Goal: Task Accomplishment & Management: Use online tool/utility

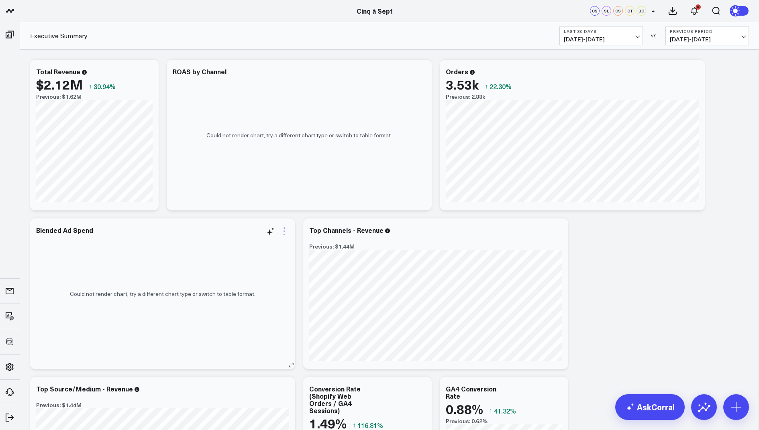
click at [282, 231] on icon at bounding box center [285, 232] width 10 height 10
click at [233, 417] on link "View Widget Admin" at bounding box center [251, 416] width 59 height 7
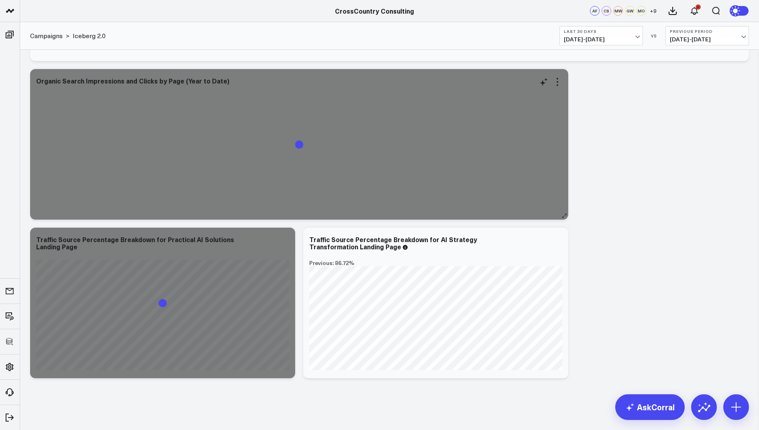
scroll to position [2299, 0]
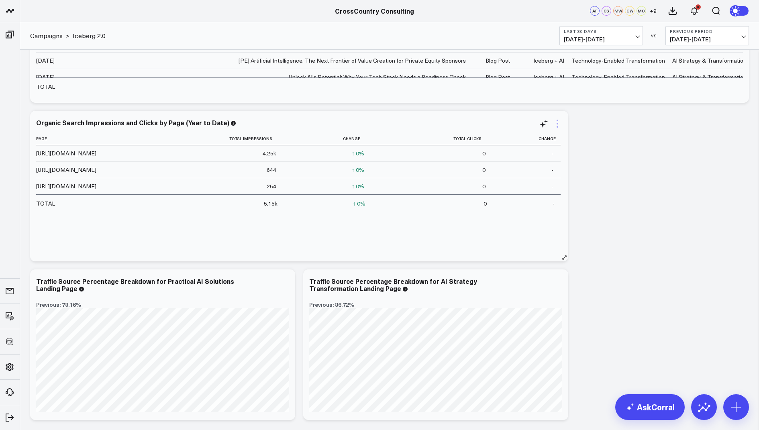
click at [558, 120] on icon at bounding box center [558, 124] width 10 height 10
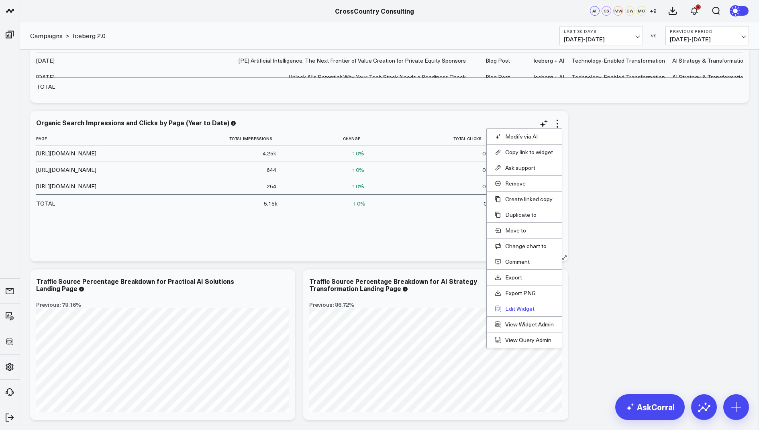
click at [514, 310] on button "Edit Widget" at bounding box center [524, 308] width 59 height 7
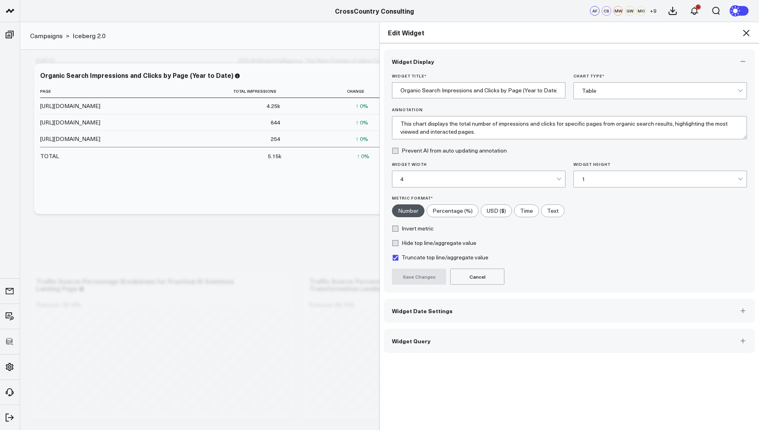
click at [417, 345] on button "Widget Query" at bounding box center [569, 341] width 371 height 24
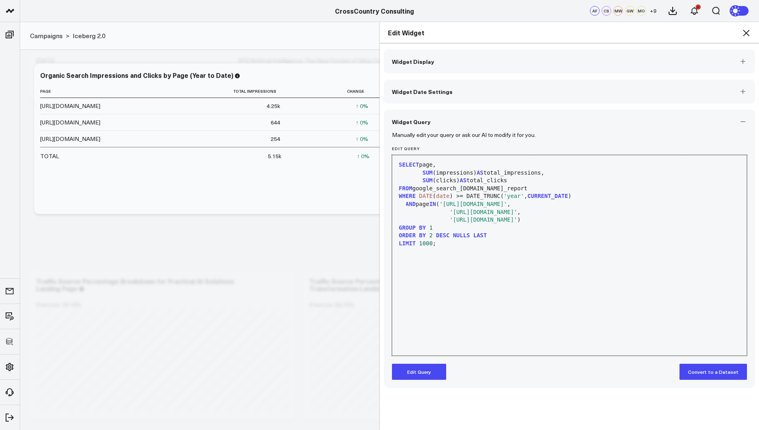
click at [407, 204] on span "AND" at bounding box center [411, 204] width 10 height 6
click at [406, 204] on span "AND" at bounding box center [411, 204] width 10 height 6
click at [407, 370] on button "Edit Query" at bounding box center [419, 372] width 54 height 16
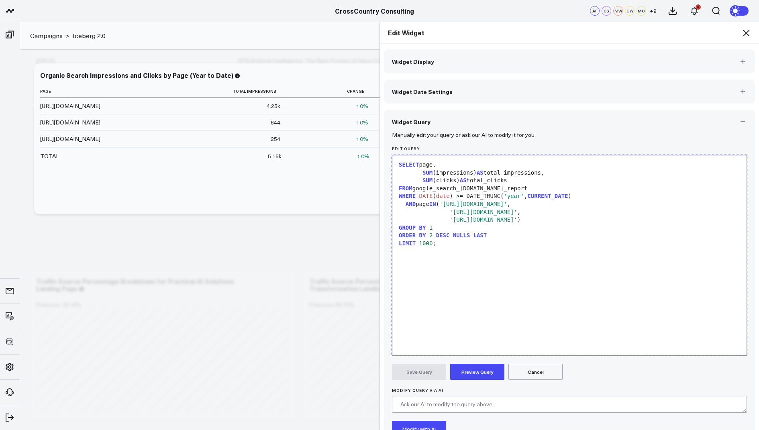
click at [403, 202] on div "AND page IN ( 'https://www.crosscountry-consulting.com/solution/technology-enab…" at bounding box center [569, 204] width 346 height 8
click at [407, 201] on span "AND" at bounding box center [411, 204] width 10 height 6
click at [474, 364] on button "Preview Query" at bounding box center [477, 372] width 54 height 16
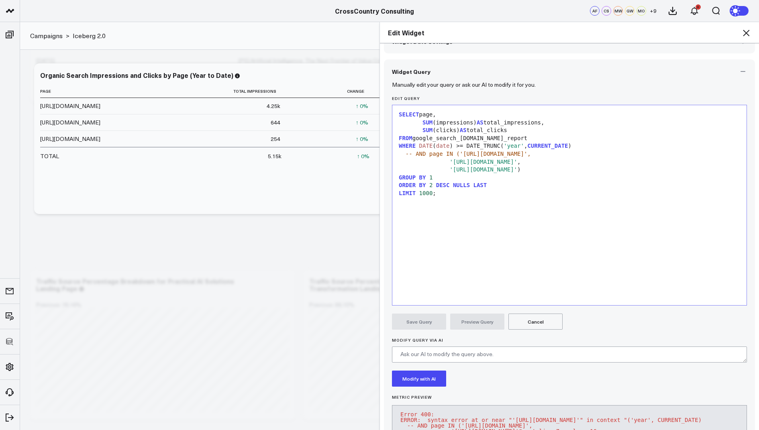
scroll to position [50, 0]
drag, startPoint x: 416, startPoint y: 154, endPoint x: 388, endPoint y: 153, distance: 27.7
click at [388, 153] on div "Manually edit your query or ask our AI to modify it for you. Edit Query 99 1 2 …" at bounding box center [569, 275] width 371 height 382
click at [398, 153] on div "AND page IN ( 'https://www.crosscountry-consulting.com/solution/technology-enab…" at bounding box center [569, 154] width 346 height 8
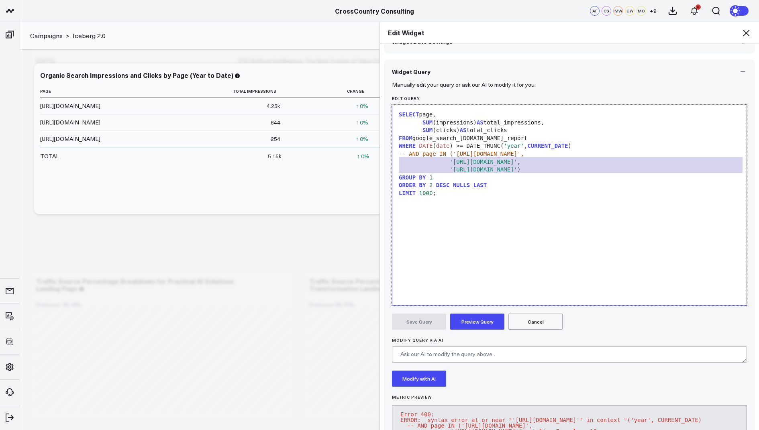
drag, startPoint x: 617, startPoint y: 168, endPoint x: 545, endPoint y: 151, distance: 74.4
click at [545, 151] on div "SELECT page, SUM (impressions) AS total_impressions, SUM (clicks) AS total_clic…" at bounding box center [569, 205] width 346 height 192
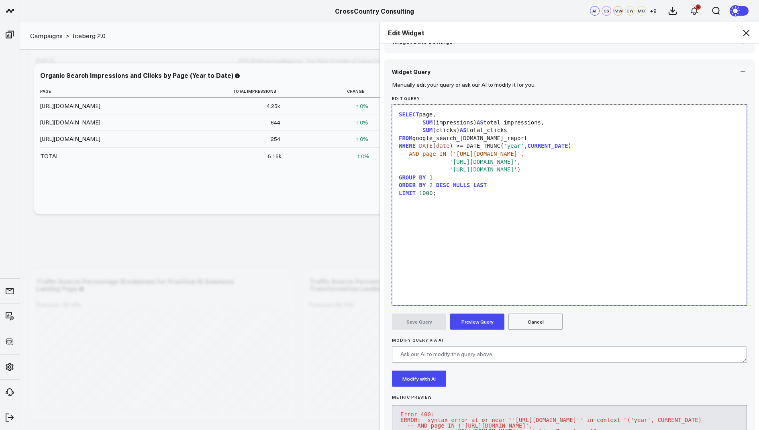
click at [570, 211] on div "SELECT page, SUM (impressions) AS total_impressions, SUM (clicks) AS total_clic…" at bounding box center [569, 205] width 346 height 192
click at [446, 160] on div "'https://www.crosscountry-consulting.com/solution/technology-enabled-transforma…" at bounding box center [569, 162] width 346 height 8
click at [450, 163] on span "'https://www.crosscountry-consulting.com/solution/technology-enabled-transforma…" at bounding box center [484, 162] width 68 height 6
click at [450, 160] on span "'https://www.crosscountry-consulting.com/solution/technology-enabled-transforma…" at bounding box center [484, 162] width 68 height 6
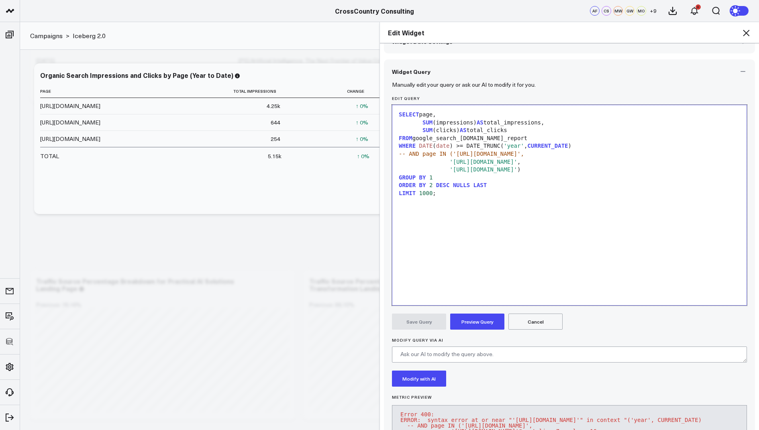
click at [478, 166] on span "'https://www.crosscountry-consulting.com/solution/technology-enabled-transforma…" at bounding box center [484, 169] width 68 height 6
click at [454, 162] on span "'https://www.crosscountry-consulting.com/solution/technology-enabled-transforma…" at bounding box center [484, 162] width 68 height 6
drag, startPoint x: 474, startPoint y: 163, endPoint x: 451, endPoint y: 163, distance: 22.5
click at [451, 163] on span "'https://www.crosscountry-consulting.com/solution/technology-enabled-transforma…" at bounding box center [484, 162] width 68 height 6
click at [460, 175] on div "GROUP BY 1" at bounding box center [569, 178] width 346 height 8
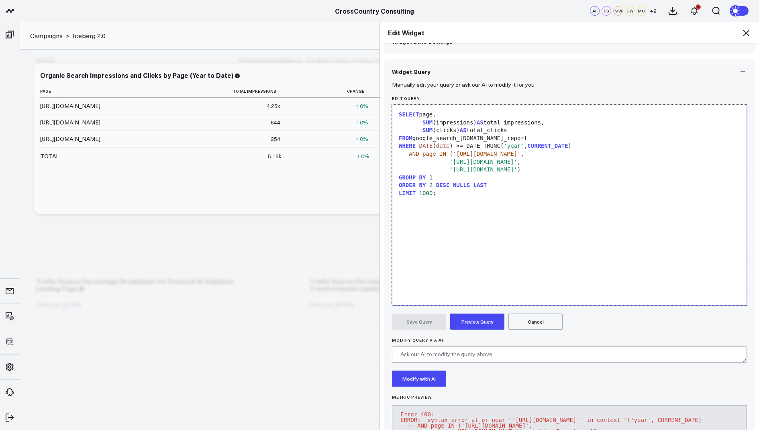
click at [448, 159] on div "'https://www.crosscountry-consulting.com/solution/technology-enabled-transforma…" at bounding box center [569, 162] width 346 height 8
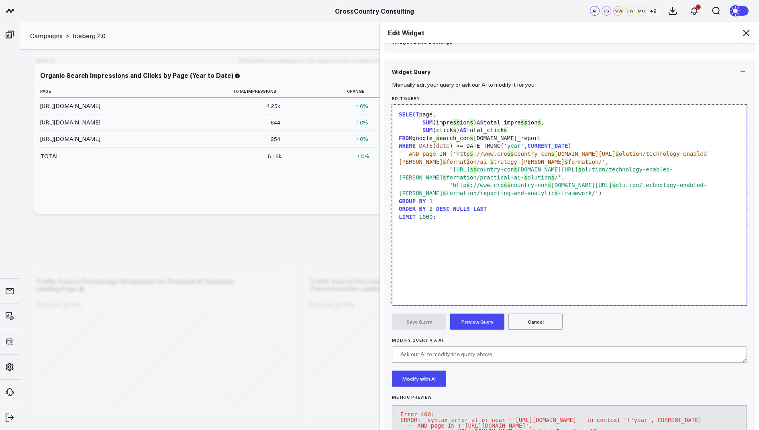
click at [468, 166] on span "'https://www.cro" at bounding box center [460, 169] width 20 height 6
click at [470, 166] on span "'https://www.cro" at bounding box center [460, 169] width 20 height 6
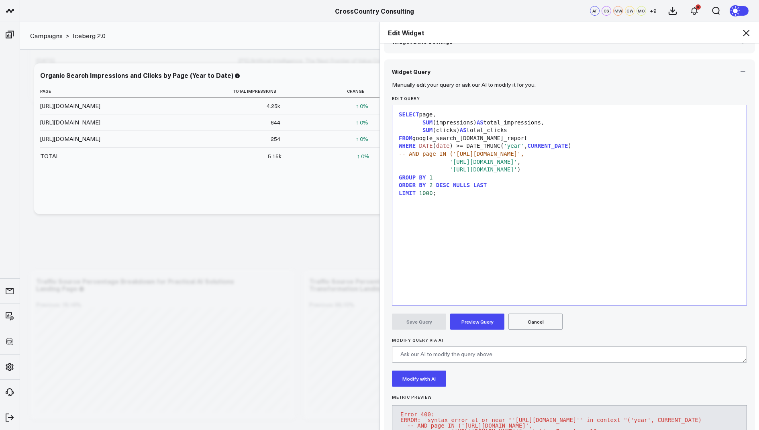
click at [544, 324] on button "Cancel" at bounding box center [536, 322] width 54 height 16
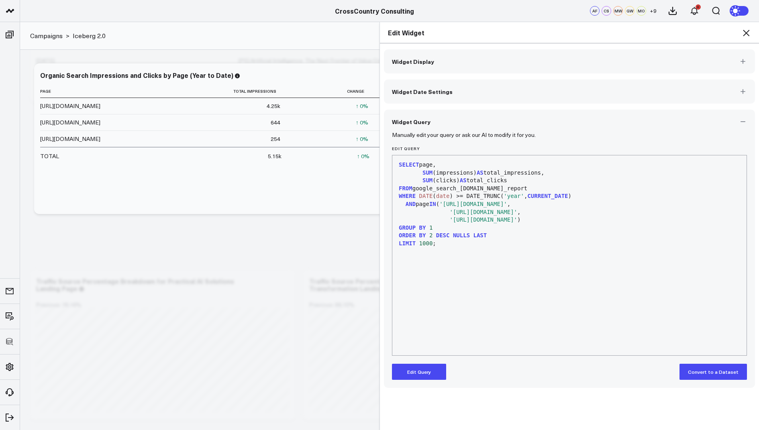
click at [414, 372] on button "Edit Query" at bounding box center [419, 372] width 54 height 16
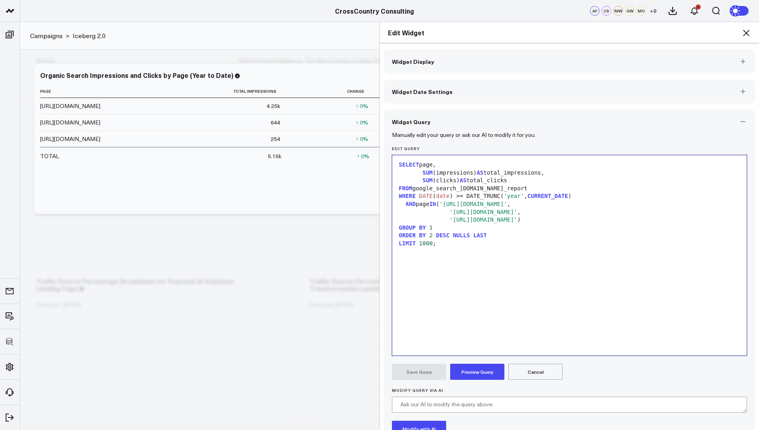
click at [404, 204] on div "AND page IN ( 'https://www.crosscountry-consulting.com/solution/technology-enab…" at bounding box center [569, 204] width 346 height 8
click at [406, 201] on span "AND" at bounding box center [411, 204] width 10 height 6
click at [448, 211] on div "'https://www.crosscountry-consulting.com/solution/technology-enabled-transforma…" at bounding box center [569, 212] width 346 height 8
click at [447, 217] on div "'https://www.crosscountry-consulting.com/solution/technology-enabled-transforma…" at bounding box center [569, 212] width 346 height 8
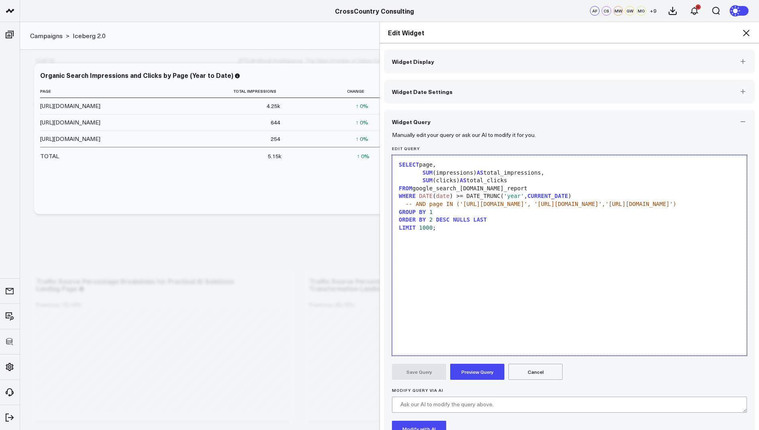
click at [462, 372] on button "Preview Query" at bounding box center [477, 372] width 54 height 16
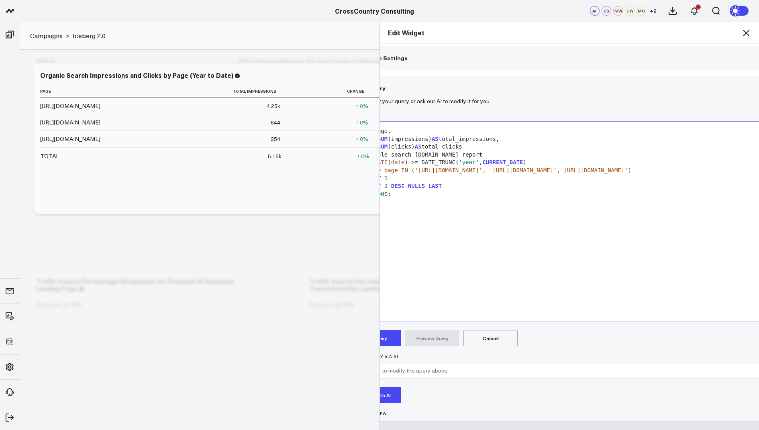
scroll to position [0, 45]
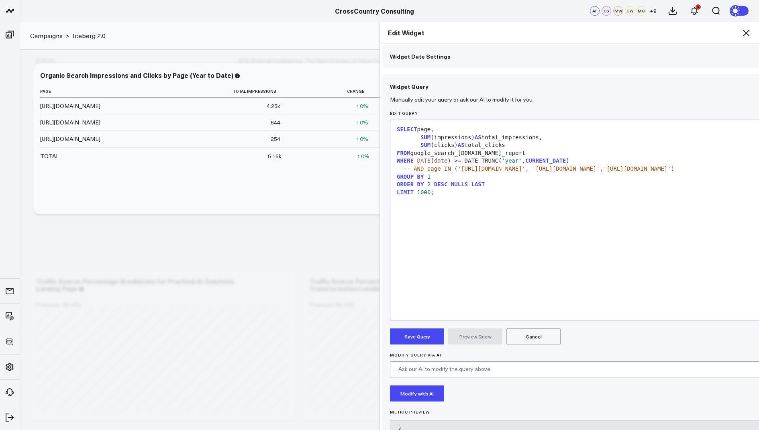
click at [535, 336] on button "Cancel" at bounding box center [534, 337] width 54 height 16
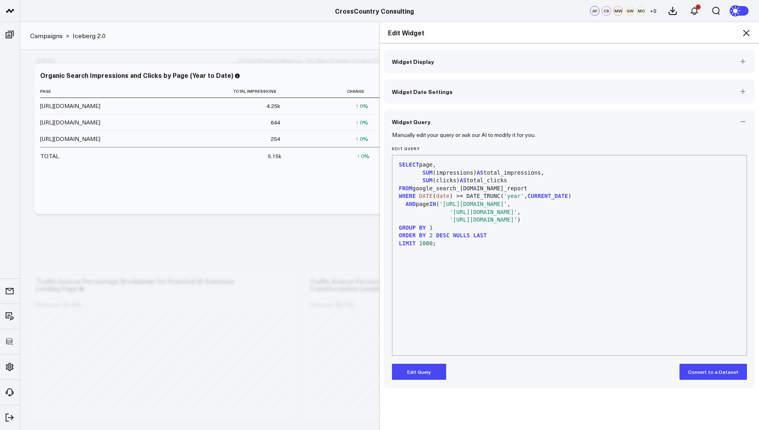
click at [417, 374] on button "Edit Query" at bounding box center [419, 372] width 54 height 16
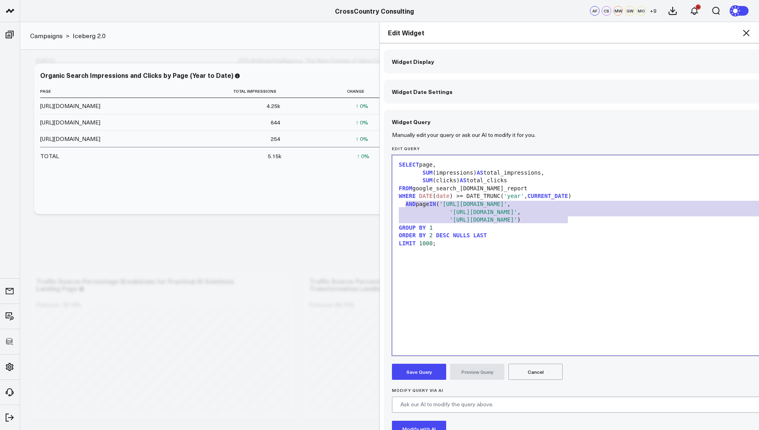
drag, startPoint x: 405, startPoint y: 202, endPoint x: 568, endPoint y: 222, distance: 164.7
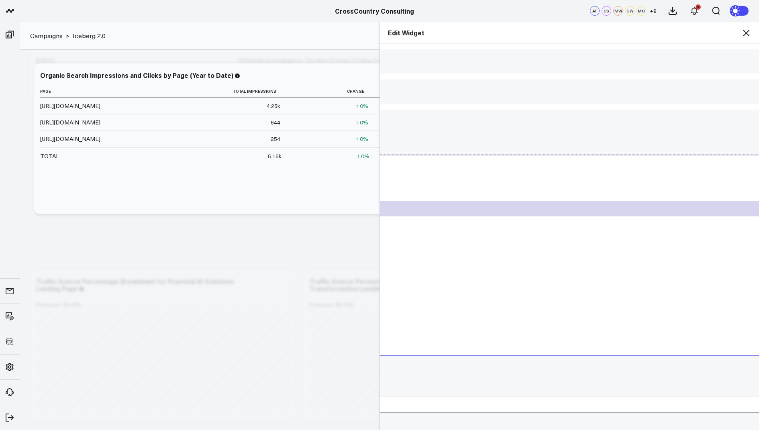
scroll to position [0, 398]
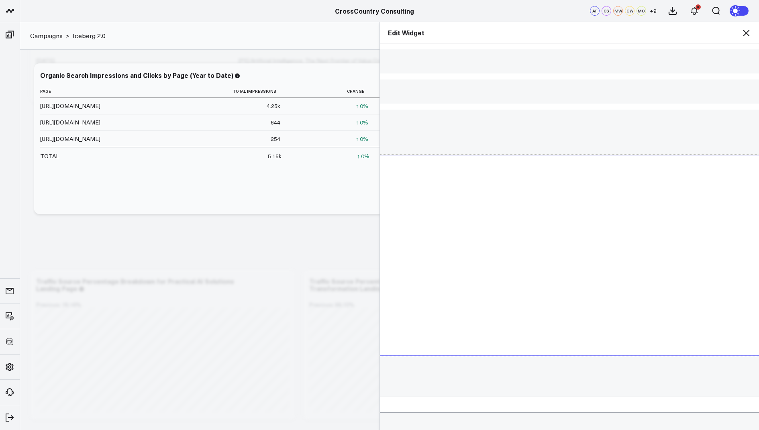
click at [494, 221] on div "'https://www.crosscountry-consulting.com/solution/technology-enabled-transforma…" at bounding box center [700, 220] width 1403 height 8
click at [473, 219] on div "'https://www.crosscountry-consulting.com/solution/technology-enabled-transforma…" at bounding box center [700, 220] width 1403 height 8
click at [476, 219] on div "'https://www.crosscountry-consulting.com/solution/technology-enabled-transforma…" at bounding box center [700, 220] width 1403 height 8
click at [466, 219] on div "'https://www.crosscountry-consulting.com/solution/technology-enabled-transforma…" at bounding box center [700, 220] width 1403 height 8
click at [458, 219] on div "'https://www.crosscountry-consulting.com/solution/technology-enabled-transforma…" at bounding box center [700, 220] width 1403 height 8
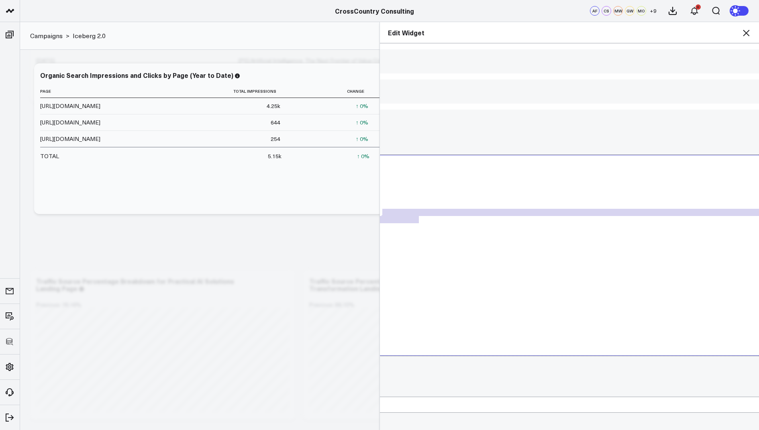
scroll to position [0, 440]
drag, startPoint x: 472, startPoint y: 219, endPoint x: 426, endPoint y: 214, distance: 45.7
click at [426, 214] on div "SELECT page, SUM (impressions) AS total_impressions, SUM (clicks) AS total_clic…" at bounding box center [658, 255] width 1403 height 192
click at [426, 234] on div "ORDER BY 2 DESC NULLS LAST" at bounding box center [658, 236] width 1403 height 8
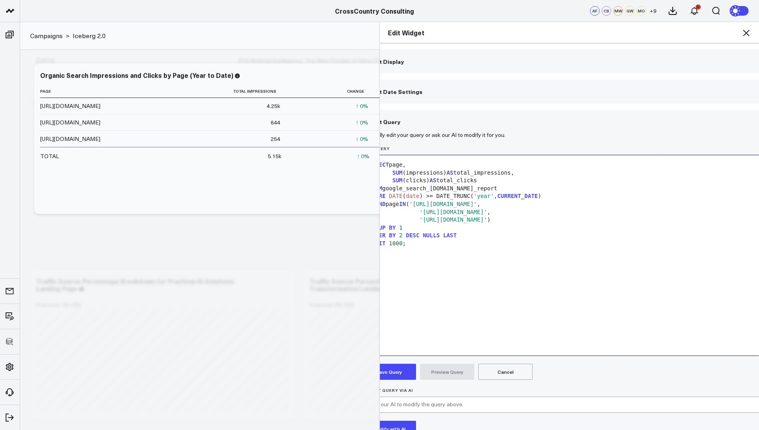
scroll to position [0, 0]
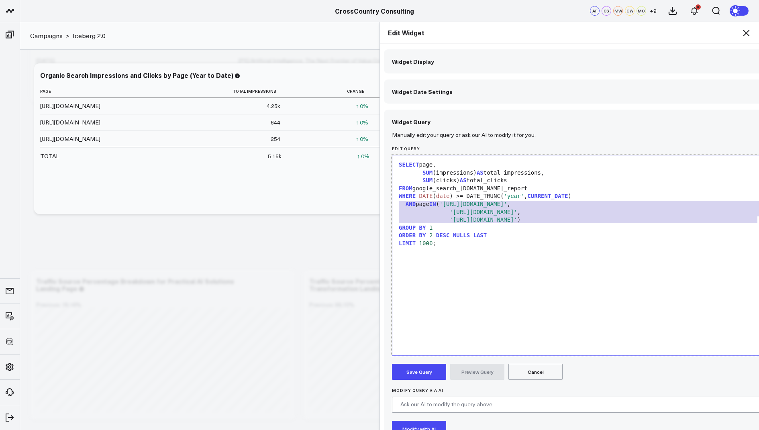
drag, startPoint x: 400, startPoint y: 201, endPoint x: 759, endPoint y: 217, distance: 359.5
click at [759, 217] on div "Widget Display Widget Date Settings Widget Query Manually edit your query or as…" at bounding box center [569, 236] width 379 height 387
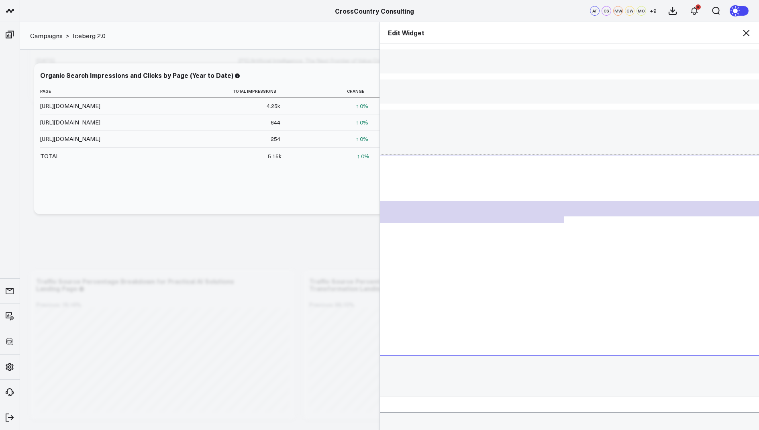
scroll to position [0, 202]
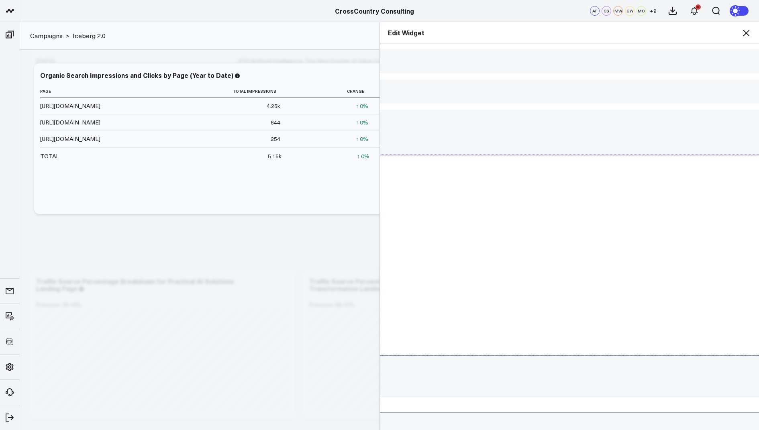
click at [746, 31] on icon at bounding box center [747, 33] width 10 height 10
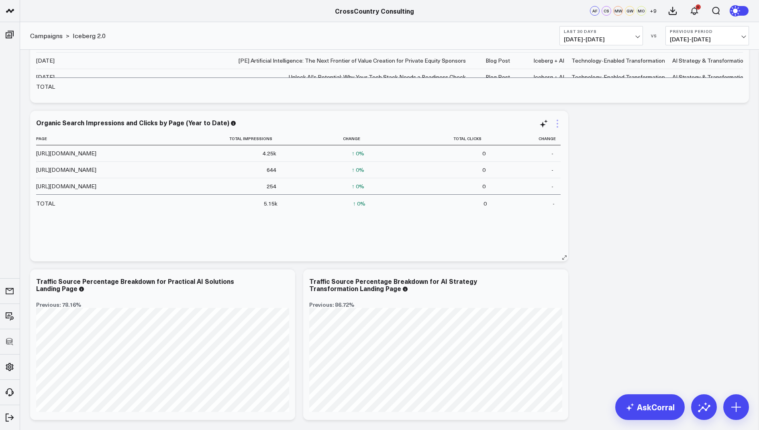
click at [560, 122] on icon at bounding box center [558, 124] width 10 height 10
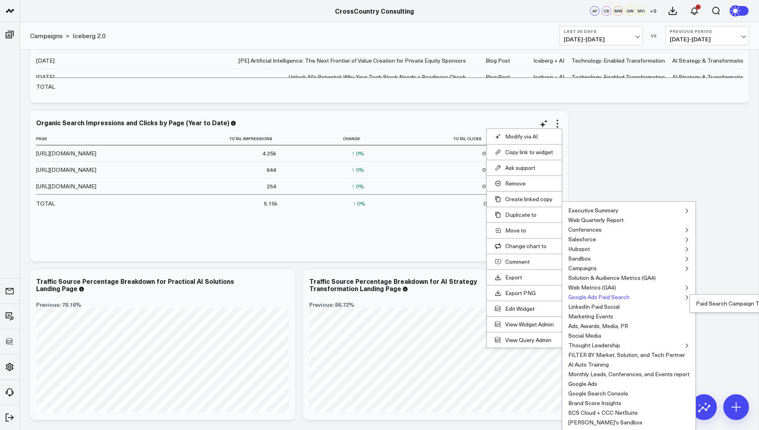
scroll to position [2341, 0]
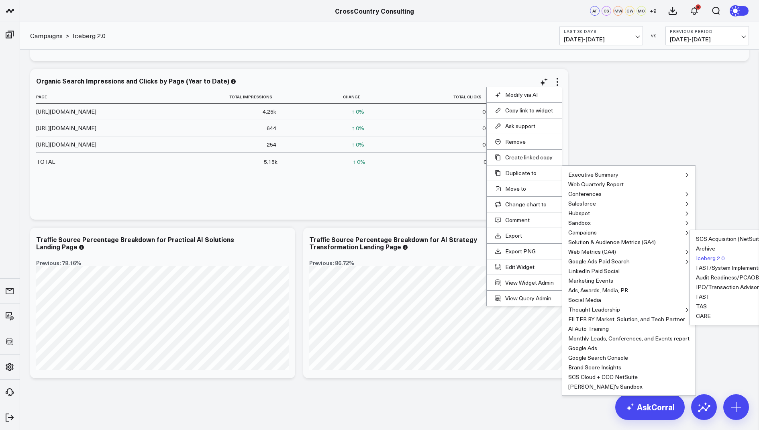
click at [703, 257] on button "Iceberg 2.0" at bounding box center [710, 258] width 29 height 6
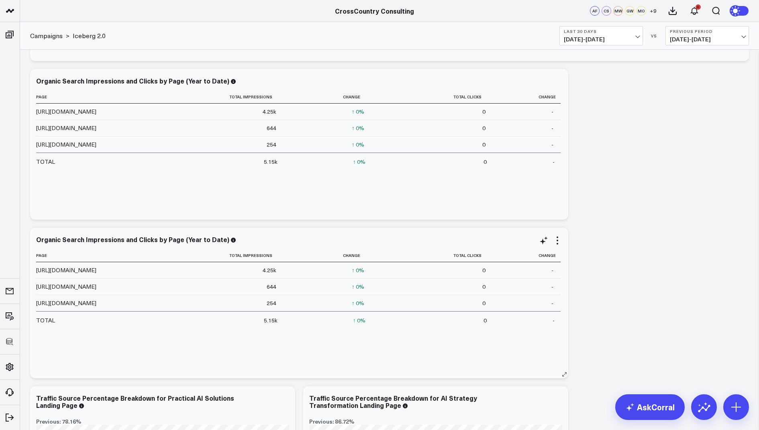
scroll to position [2391, 0]
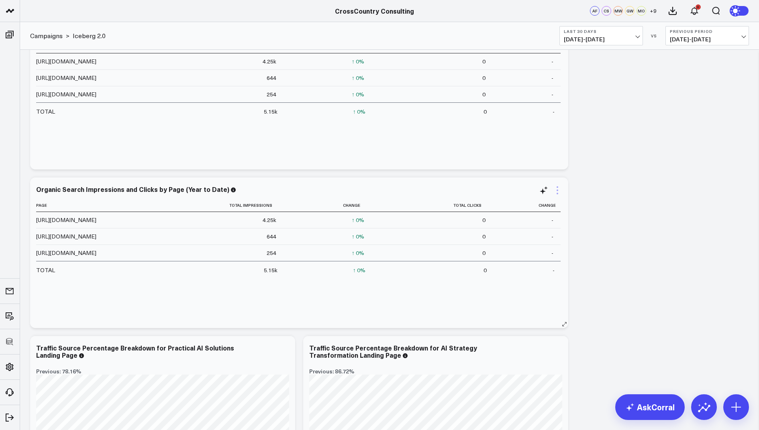
click at [555, 187] on icon at bounding box center [558, 191] width 10 height 10
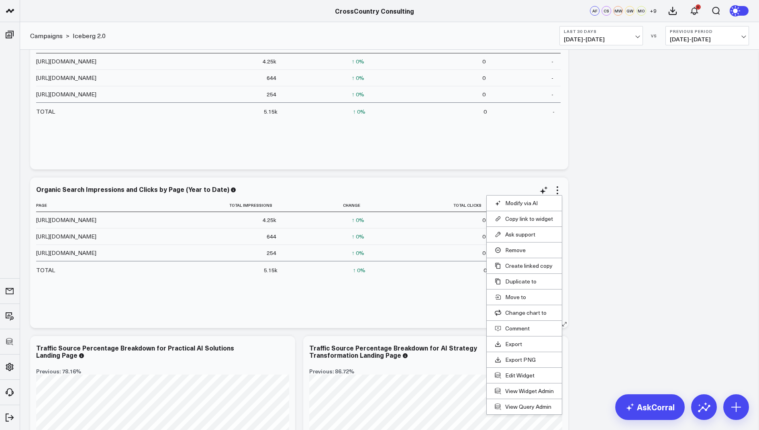
click at [509, 378] on li "Edit Widget" at bounding box center [524, 376] width 75 height 16
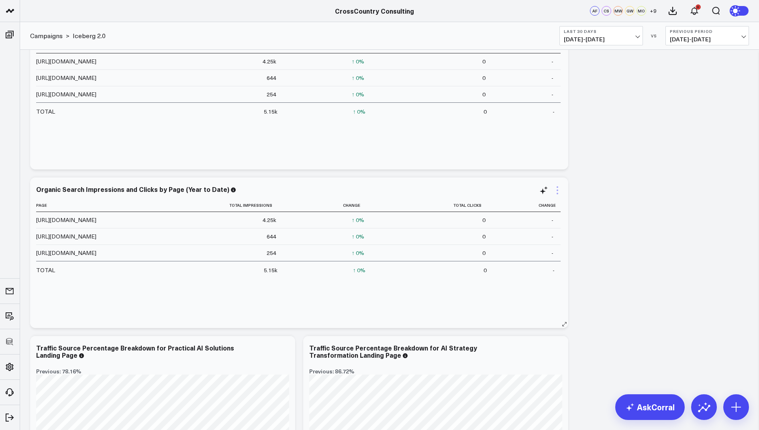
click at [557, 186] on icon at bounding box center [558, 187] width 2 height 2
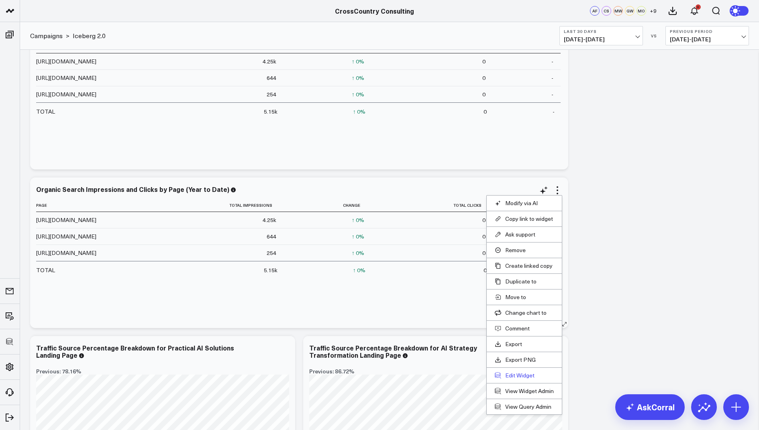
click at [507, 372] on button "Edit Widget" at bounding box center [524, 375] width 59 height 7
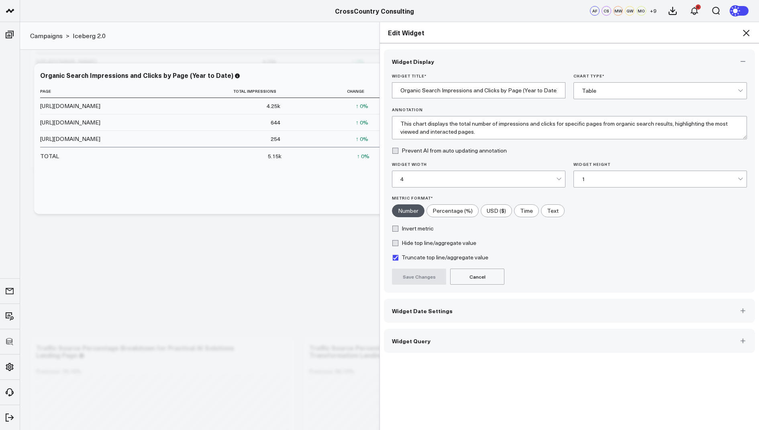
click at [420, 338] on span "Widget Query" at bounding box center [411, 341] width 39 height 6
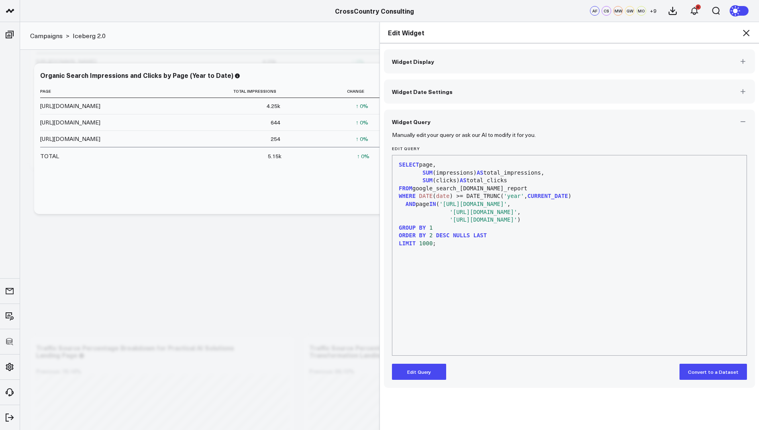
click at [416, 376] on button "Edit Query" at bounding box center [419, 372] width 54 height 16
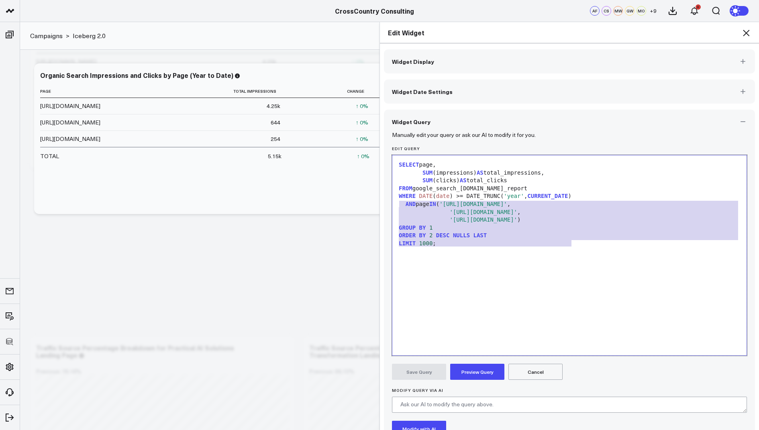
drag, startPoint x: 585, startPoint y: 241, endPoint x: 398, endPoint y: 203, distance: 191.4
click at [398, 203] on div "SELECT page, SUM (impressions) AS total_impressions, SUM (clicks) AS total_clic…" at bounding box center [569, 255] width 346 height 192
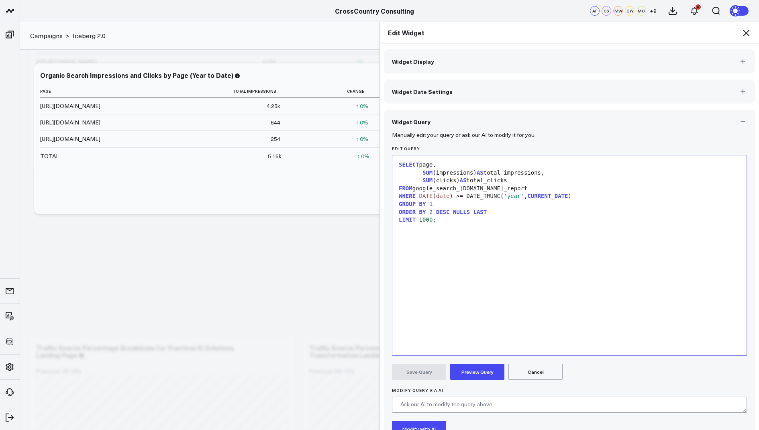
click at [472, 375] on button "Preview Query" at bounding box center [477, 372] width 54 height 16
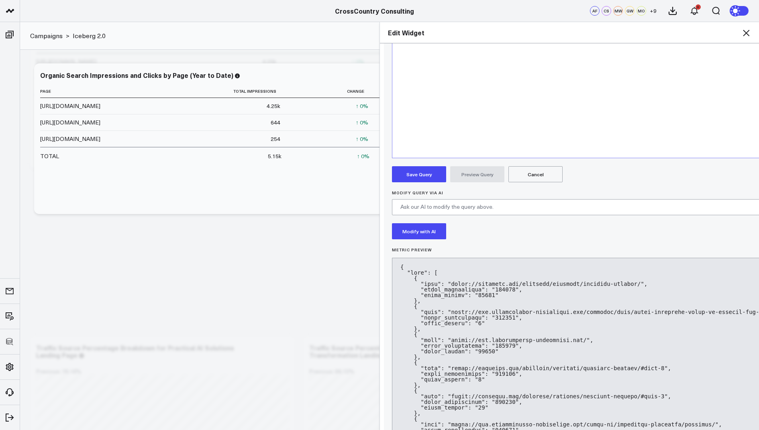
scroll to position [147, 0]
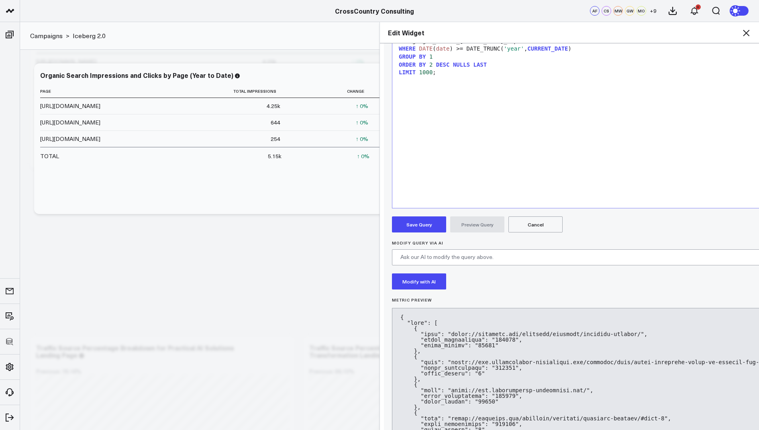
click at [400, 225] on button "Save Query" at bounding box center [419, 225] width 54 height 16
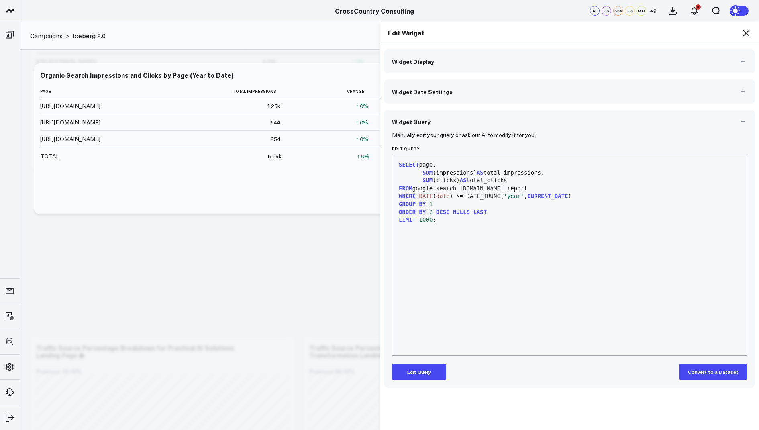
scroll to position [0, 0]
click at [746, 32] on icon at bounding box center [746, 33] width 6 height 6
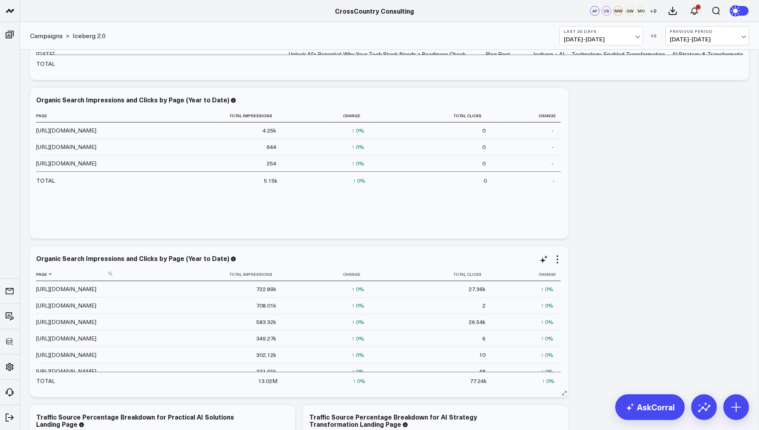
click at [108, 273] on icon at bounding box center [110, 274] width 4 height 4
click at [91, 273] on input at bounding box center [75, 274] width 78 height 14
type input "reporting-"
click at [111, 274] on icon at bounding box center [110, 274] width 4 height 4
click at [97, 274] on input at bounding box center [75, 274] width 78 height 14
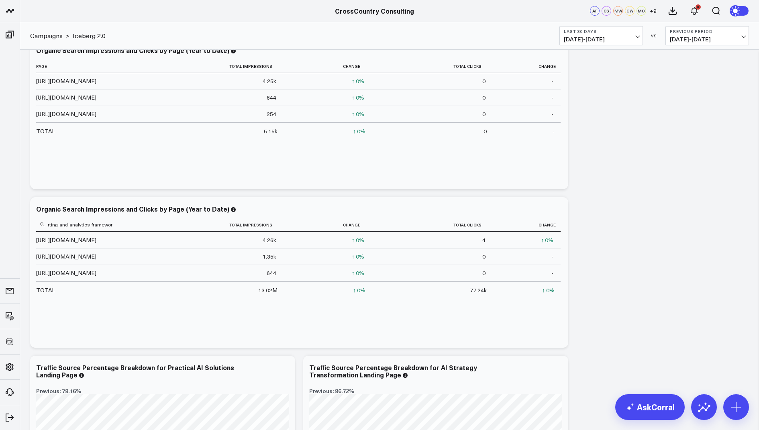
type input "reporting-and-analytics-framework"
click at [550, 207] on div "Modify via AI Copy link to widget Ask support Remove Create linked copy Executi…" at bounding box center [550, 210] width 23 height 10
click at [559, 207] on icon at bounding box center [558, 210] width 10 height 10
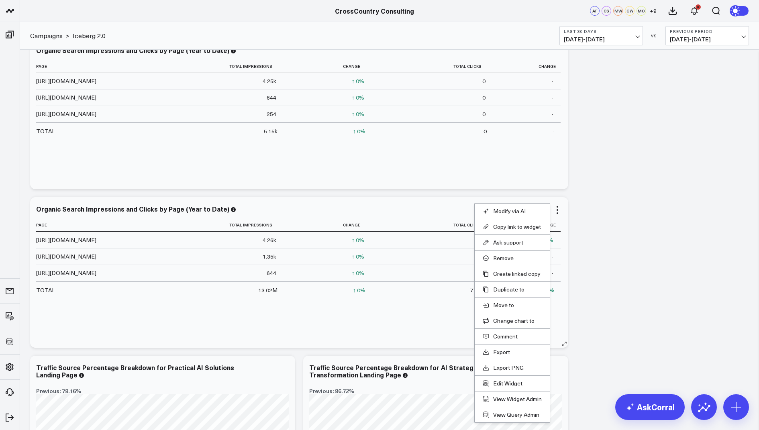
click at [497, 386] on li "Edit Widget" at bounding box center [512, 384] width 75 height 16
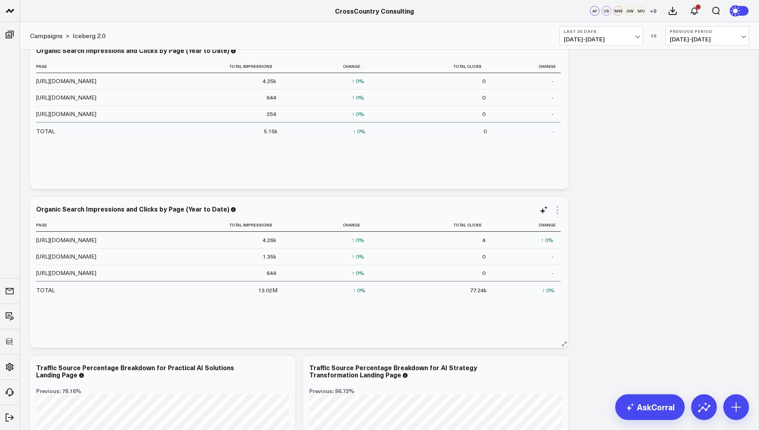
click at [554, 210] on icon at bounding box center [558, 210] width 10 height 10
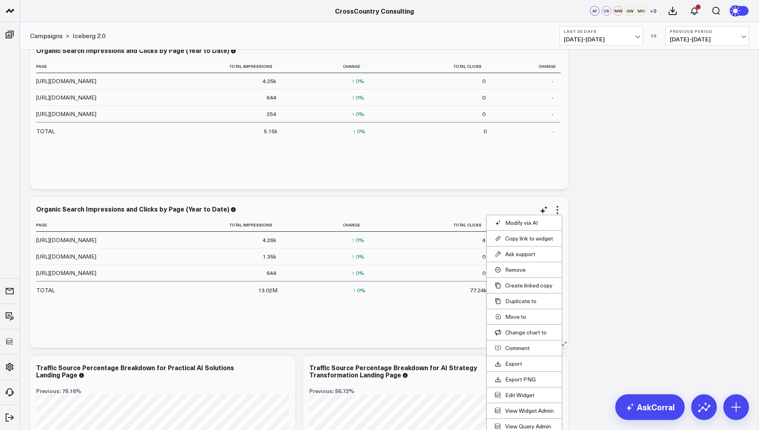
click at [510, 398] on li "Edit Widget" at bounding box center [524, 395] width 75 height 16
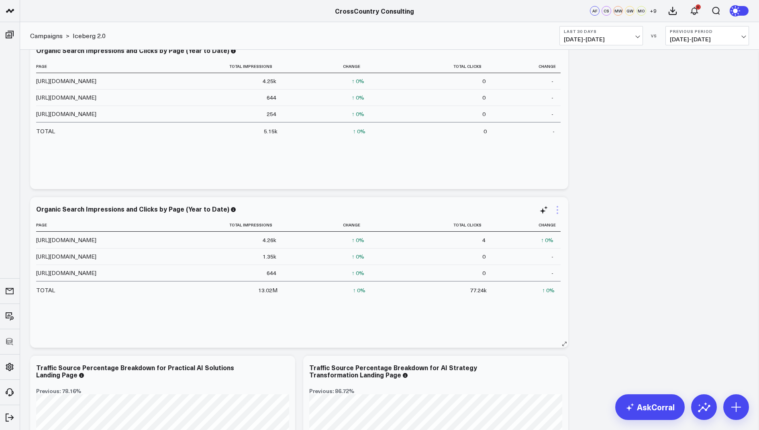
click at [558, 213] on icon at bounding box center [558, 210] width 10 height 10
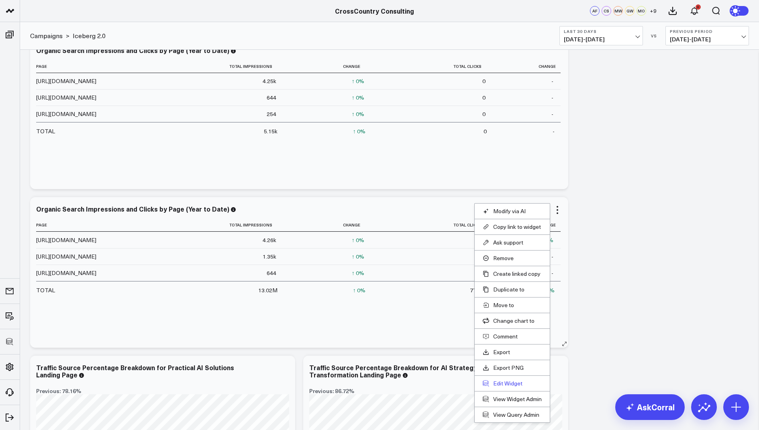
click at [507, 381] on button "Edit Widget" at bounding box center [512, 383] width 59 height 7
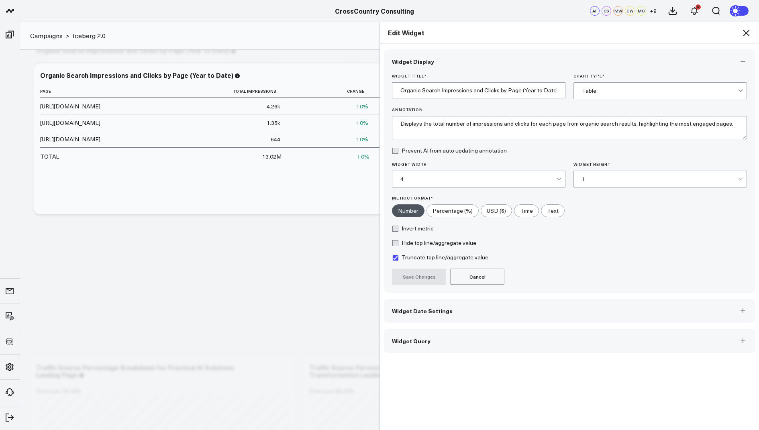
click at [422, 334] on button "Widget Query" at bounding box center [569, 341] width 371 height 24
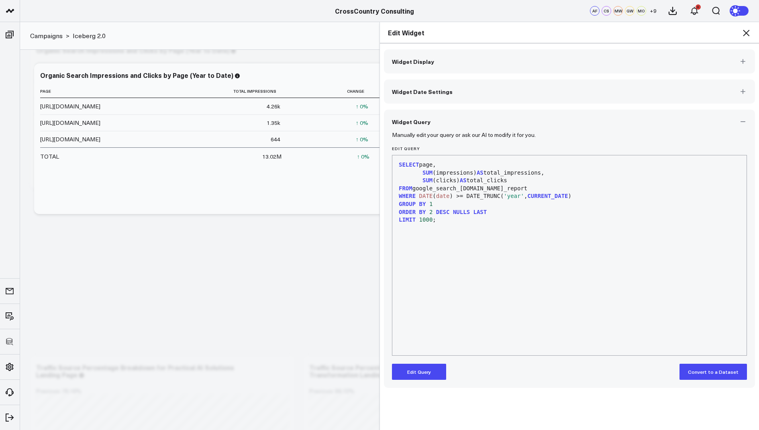
click at [747, 29] on icon at bounding box center [747, 33] width 10 height 10
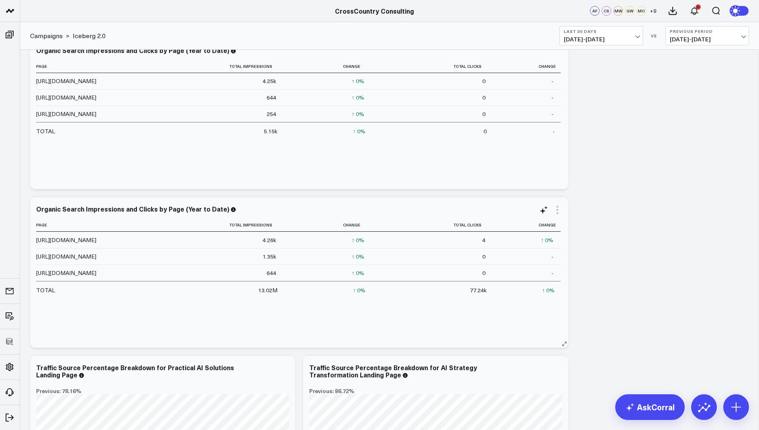
click at [560, 207] on icon at bounding box center [558, 210] width 10 height 10
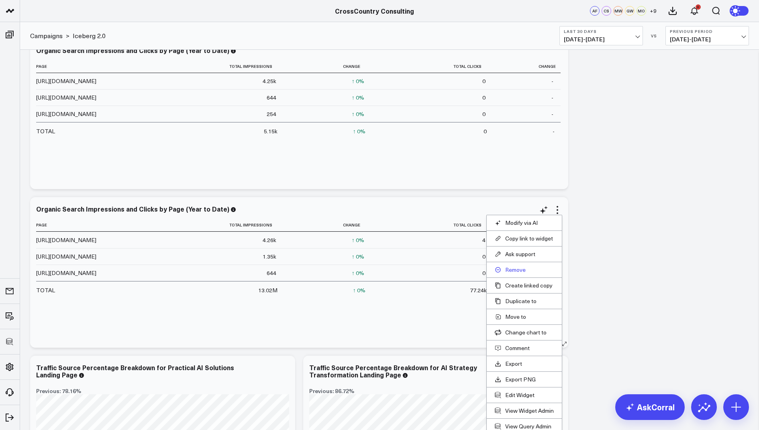
click at [516, 270] on button "Remove" at bounding box center [524, 269] width 59 height 7
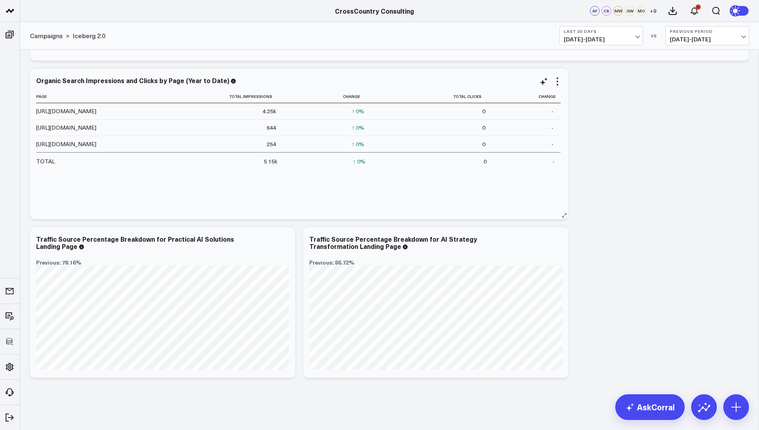
scroll to position [2341, 0]
